Goal: Contribute content

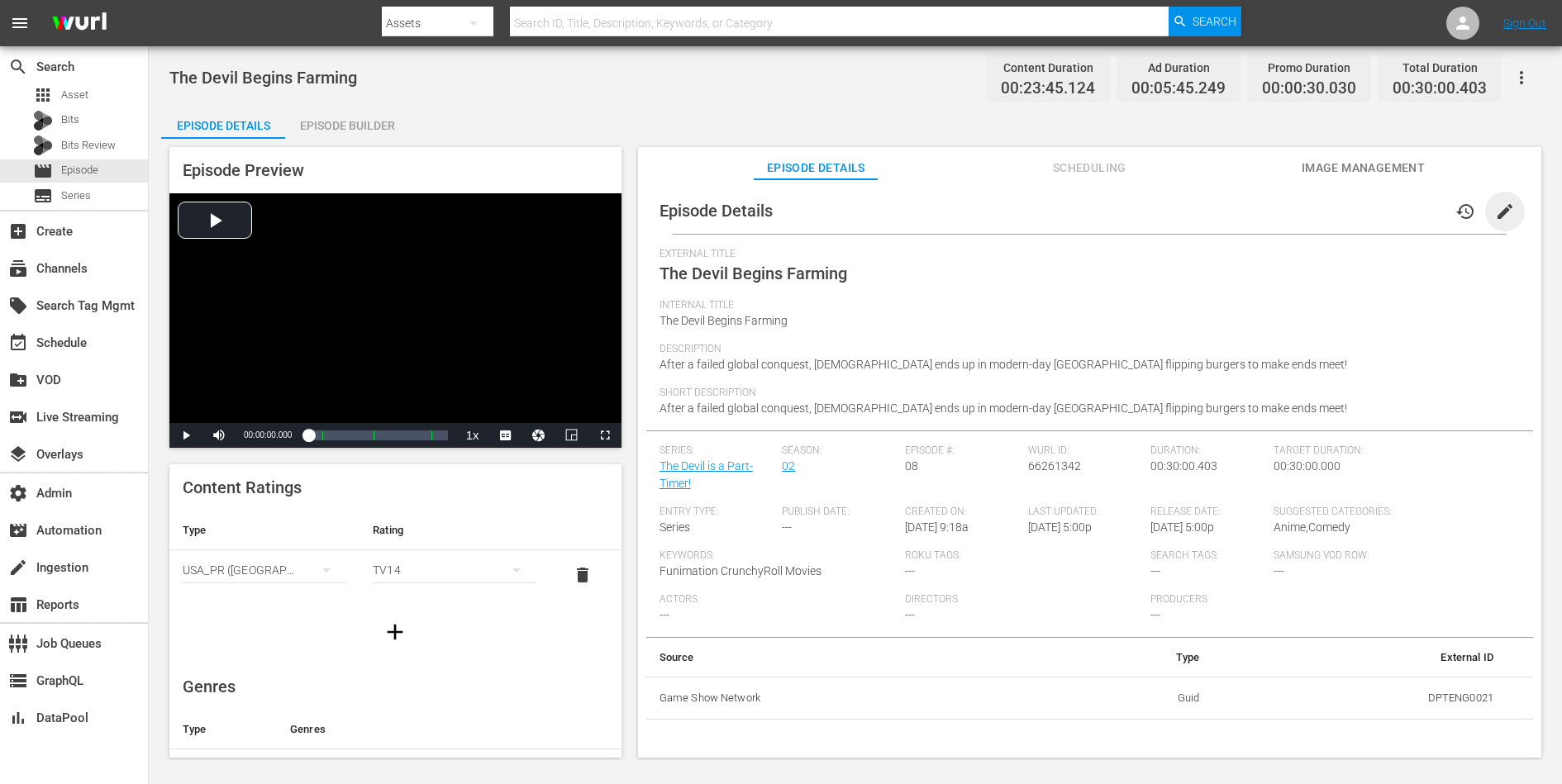
click at [1249, 207] on span "edit" at bounding box center [1505, 211] width 20 height 20
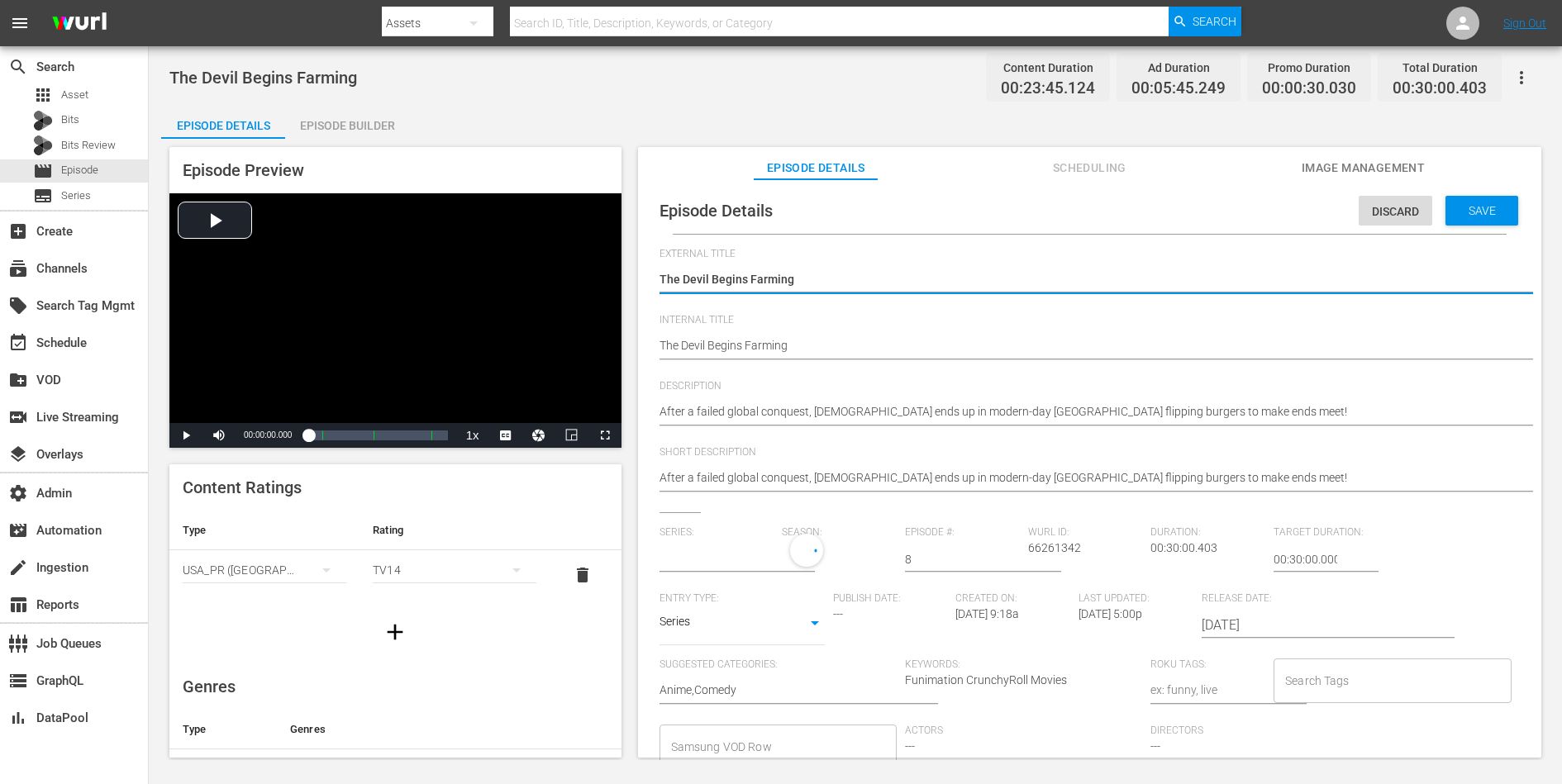
type input "The Devil is a Part-Timer!"
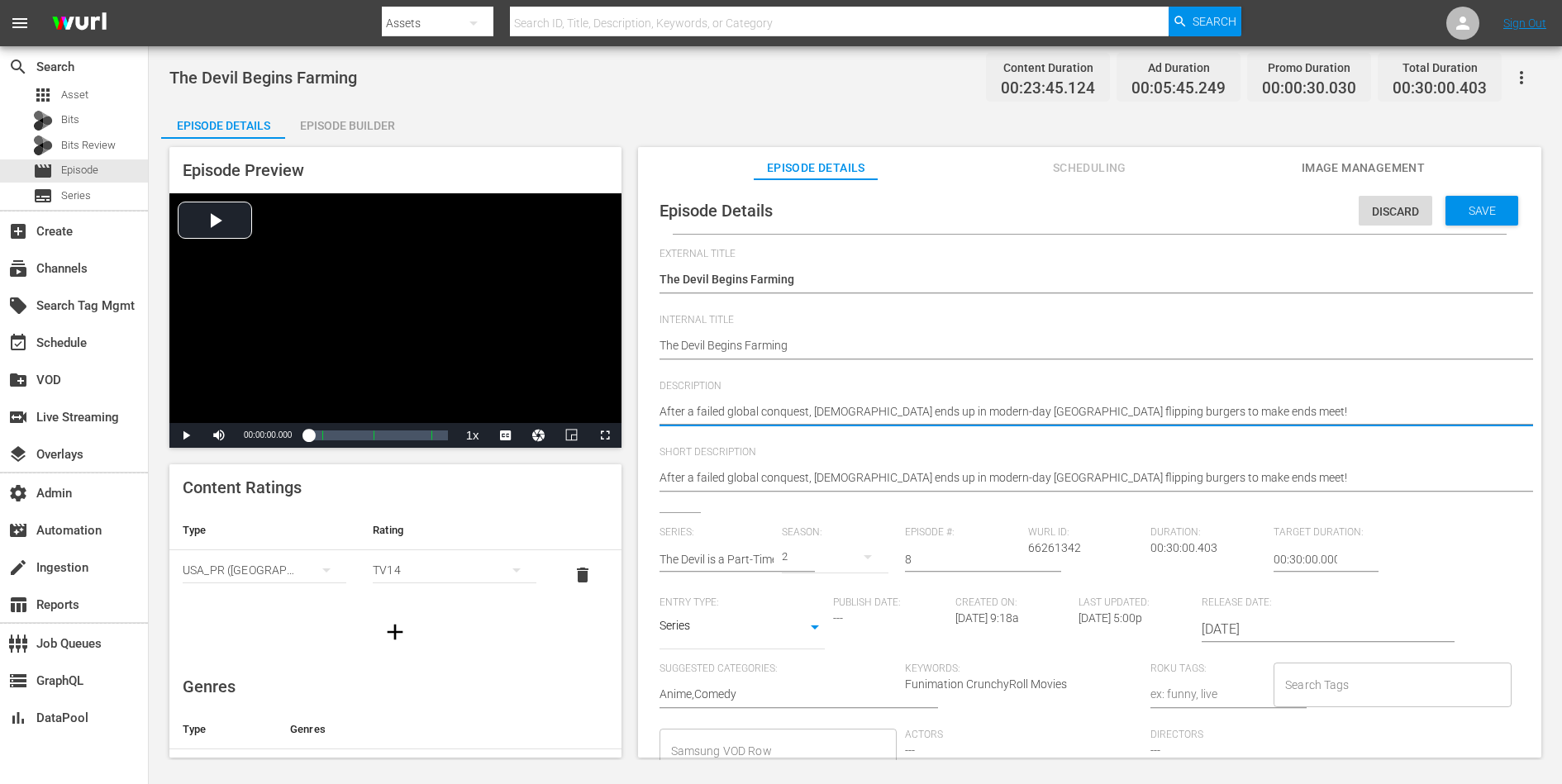
click at [1136, 408] on textarea "After a failed global conquest, [DEMOGRAPHIC_DATA] ends up in modern-day [GEOGR…" at bounding box center [1086, 412] width 852 height 20
paste textarea "[PERSON_NAME], [GEOGRAPHIC_DATA], and [PERSON_NAME] get a farming job on [PERSO…"
type textarea "[PERSON_NAME], [GEOGRAPHIC_DATA], and [PERSON_NAME] get a farming job on [PERSO…"
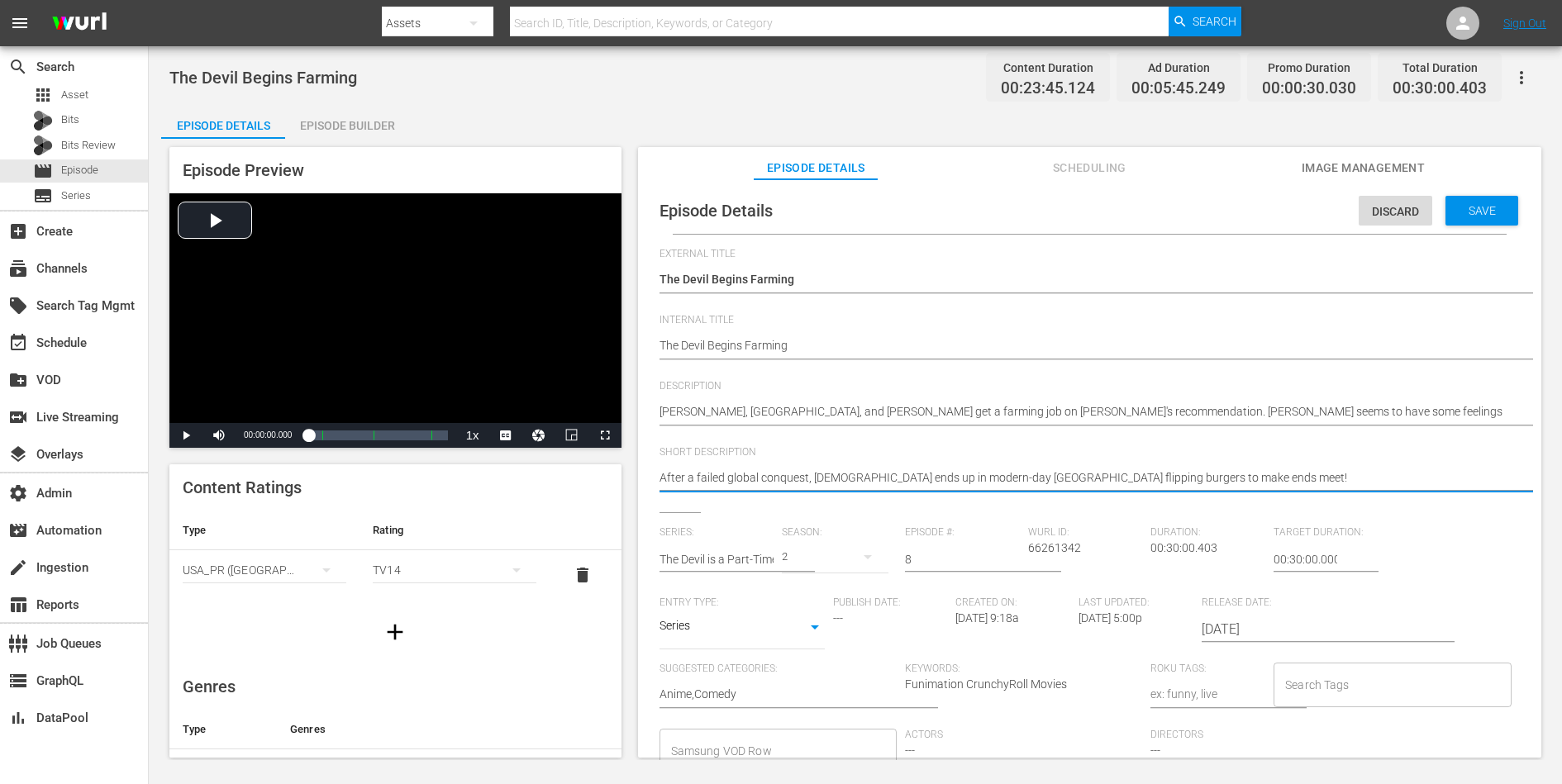
click at [1083, 476] on textarea "After a failed global conquest, [DEMOGRAPHIC_DATA] ends up in modern-day [GEOGR…" at bounding box center [1086, 479] width 852 height 20
click at [1249, 219] on div "Save" at bounding box center [1482, 210] width 73 height 29
